Goal: Transaction & Acquisition: Purchase product/service

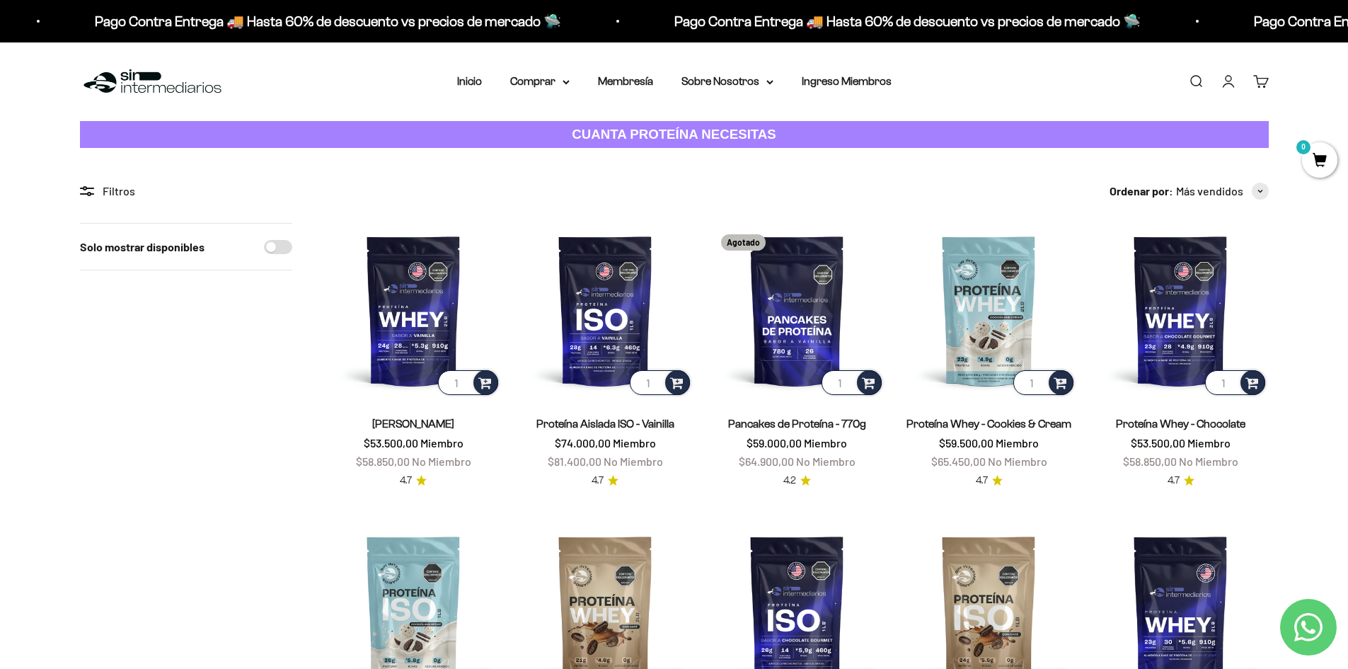
click at [290, 248] on input "Solo mostrar disponibles" at bounding box center [278, 247] width 28 height 14
checkbox input "true"
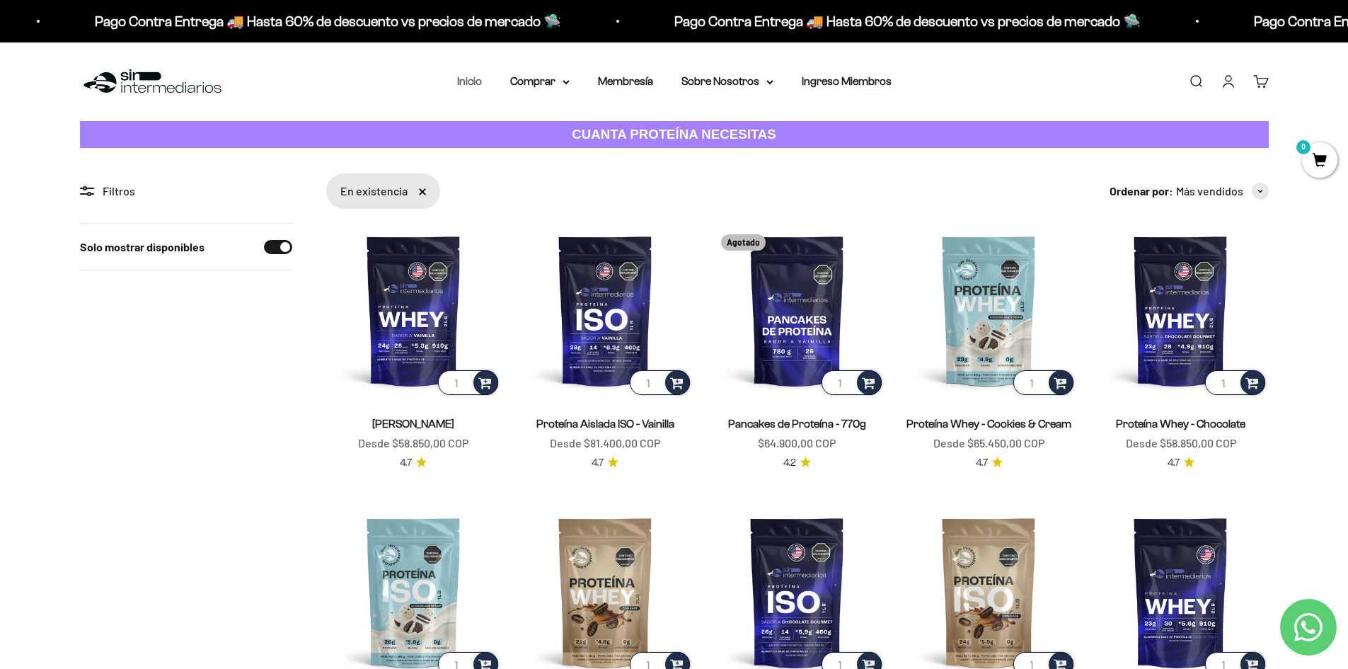
click at [477, 82] on link "Inicio" at bounding box center [469, 81] width 25 height 12
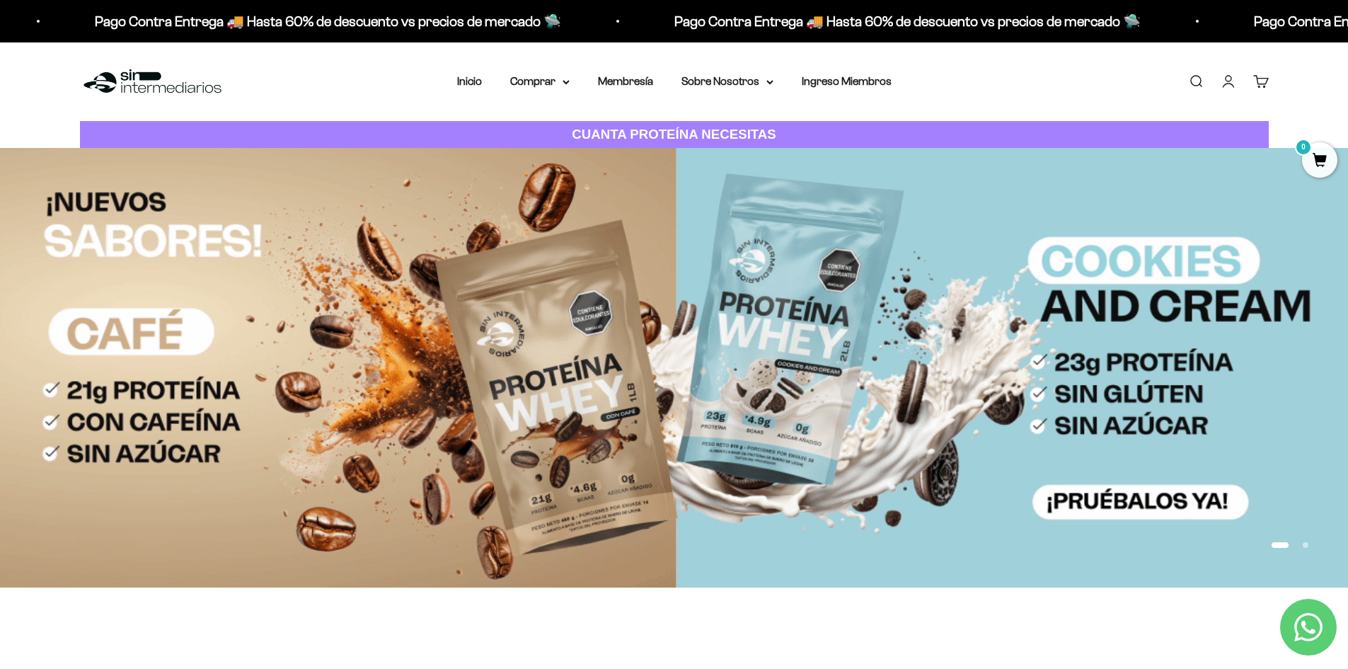
click at [1194, 79] on link "Buscar" at bounding box center [1196, 82] width 16 height 16
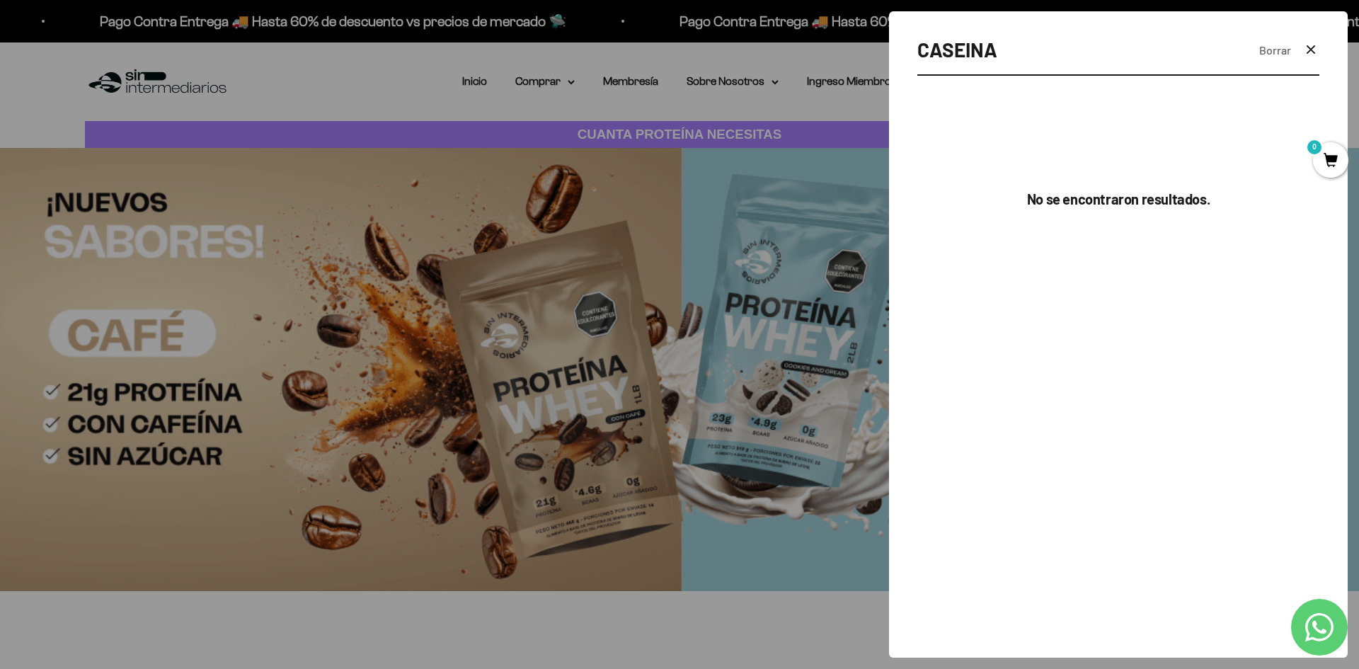
type input "CASEINA"
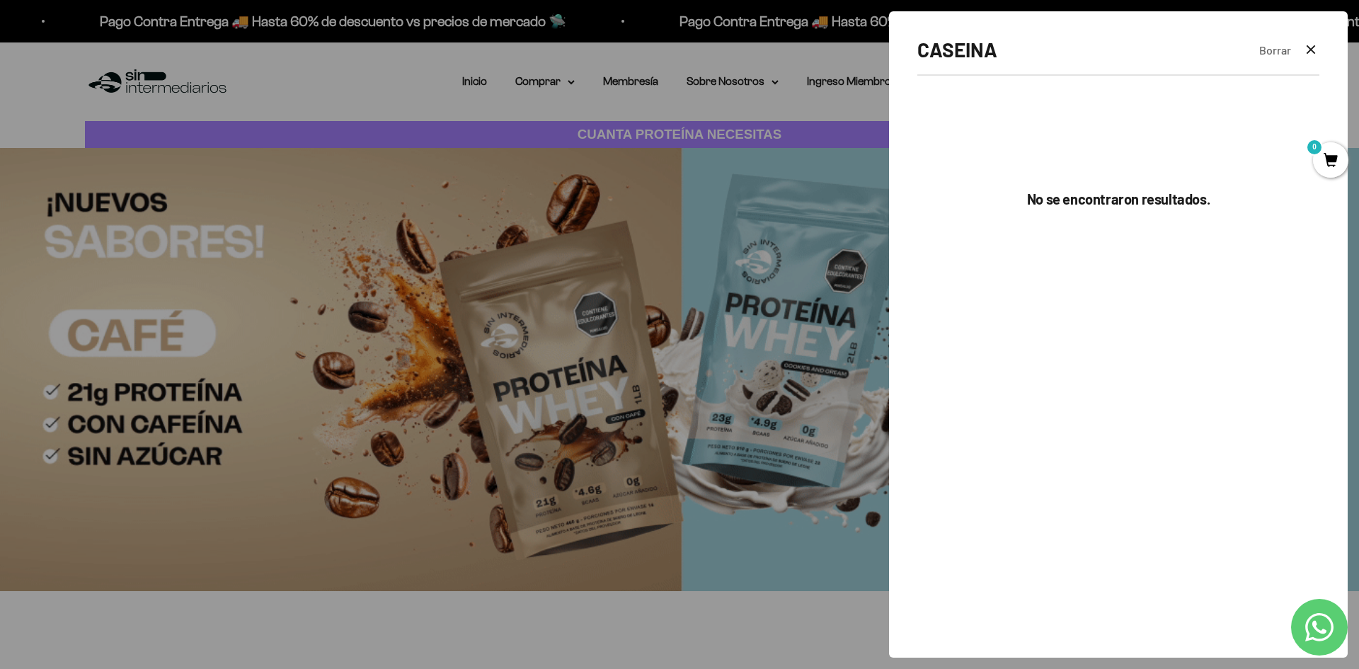
click at [566, 139] on div at bounding box center [679, 334] width 1359 height 669
